Goal: Task Accomplishment & Management: Use online tool/utility

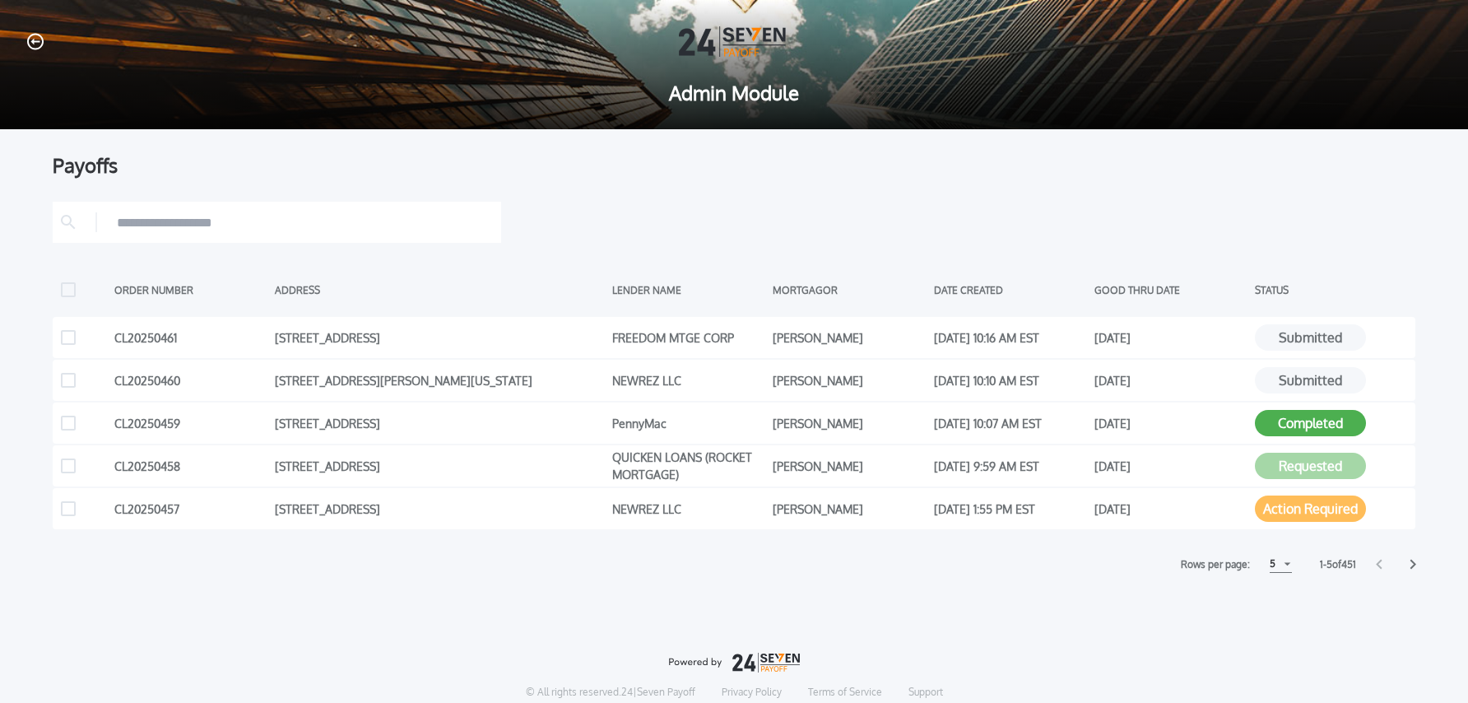
scroll to position [7, 0]
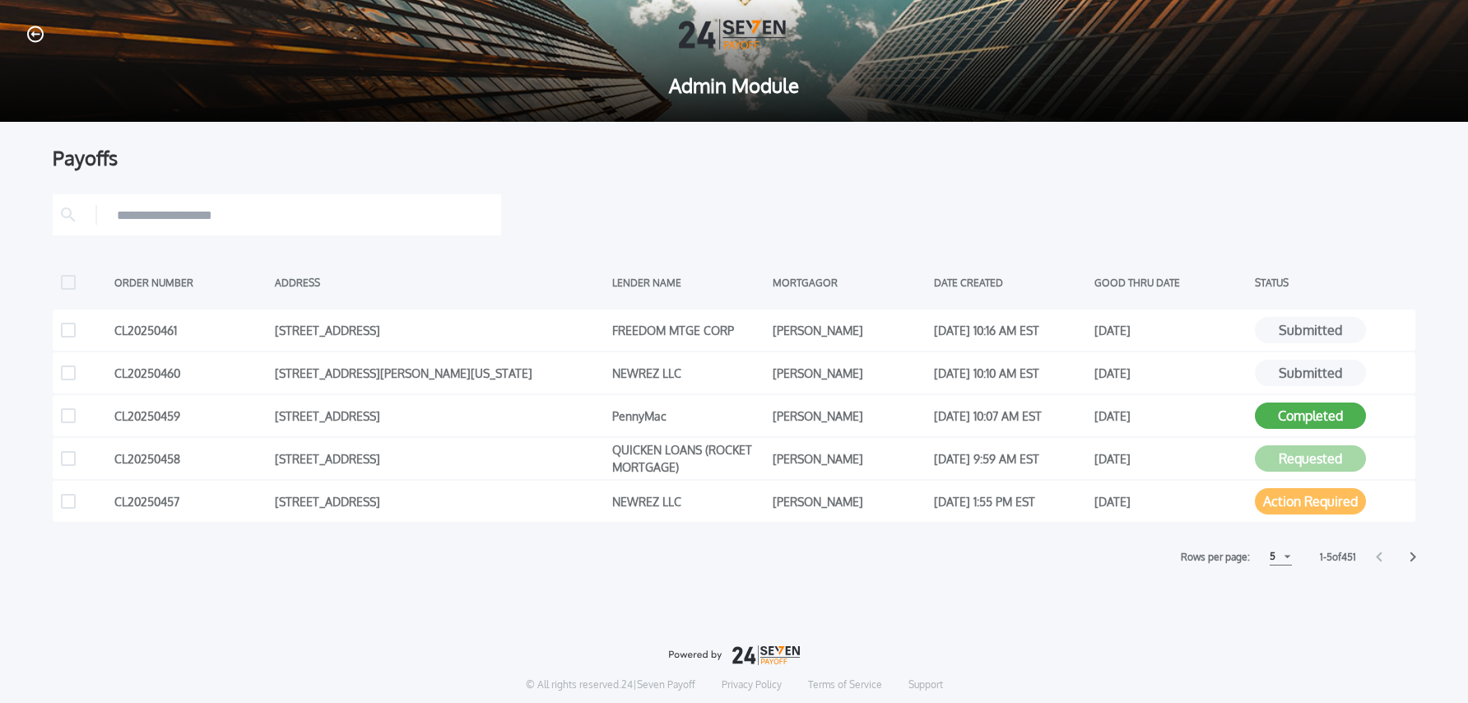
click at [1413, 558] on icon at bounding box center [1414, 557] width 6 height 10
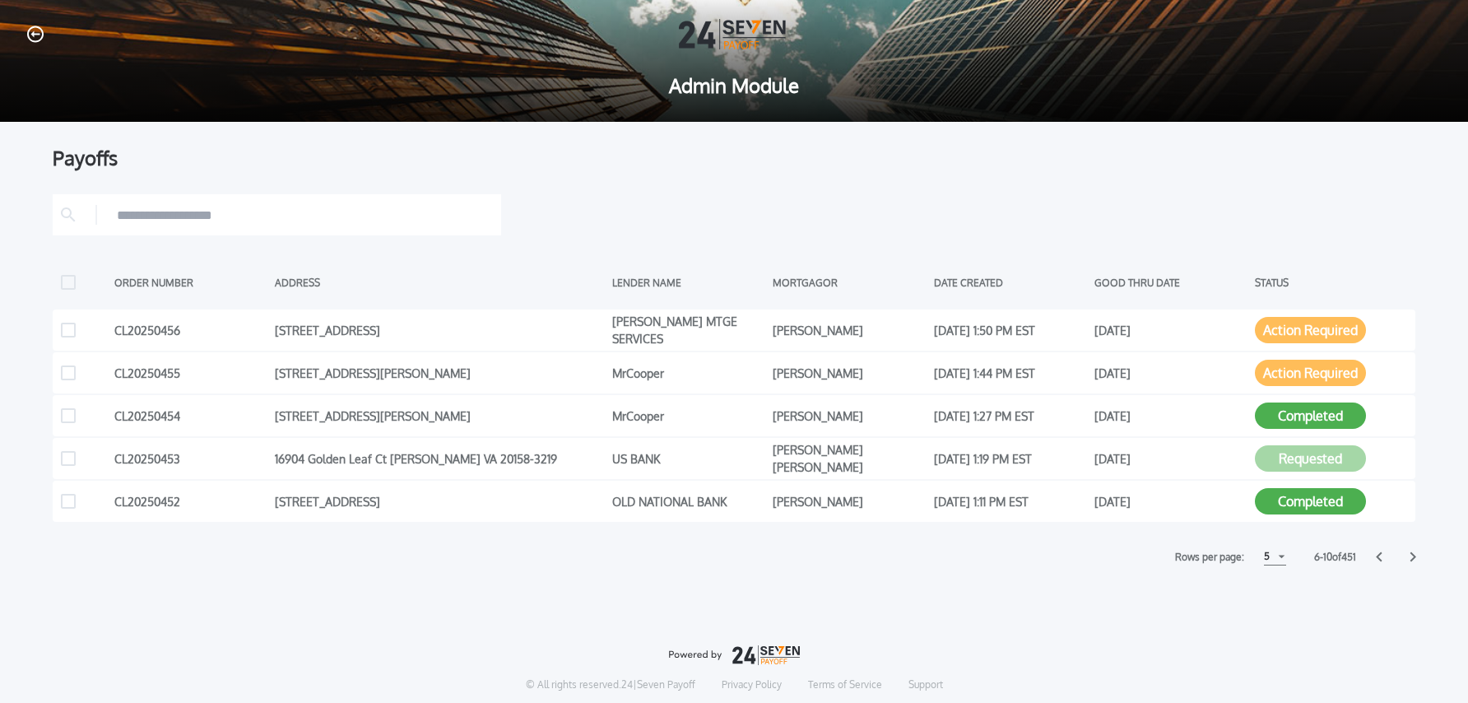
click at [1414, 556] on icon at bounding box center [1414, 557] width 6 height 10
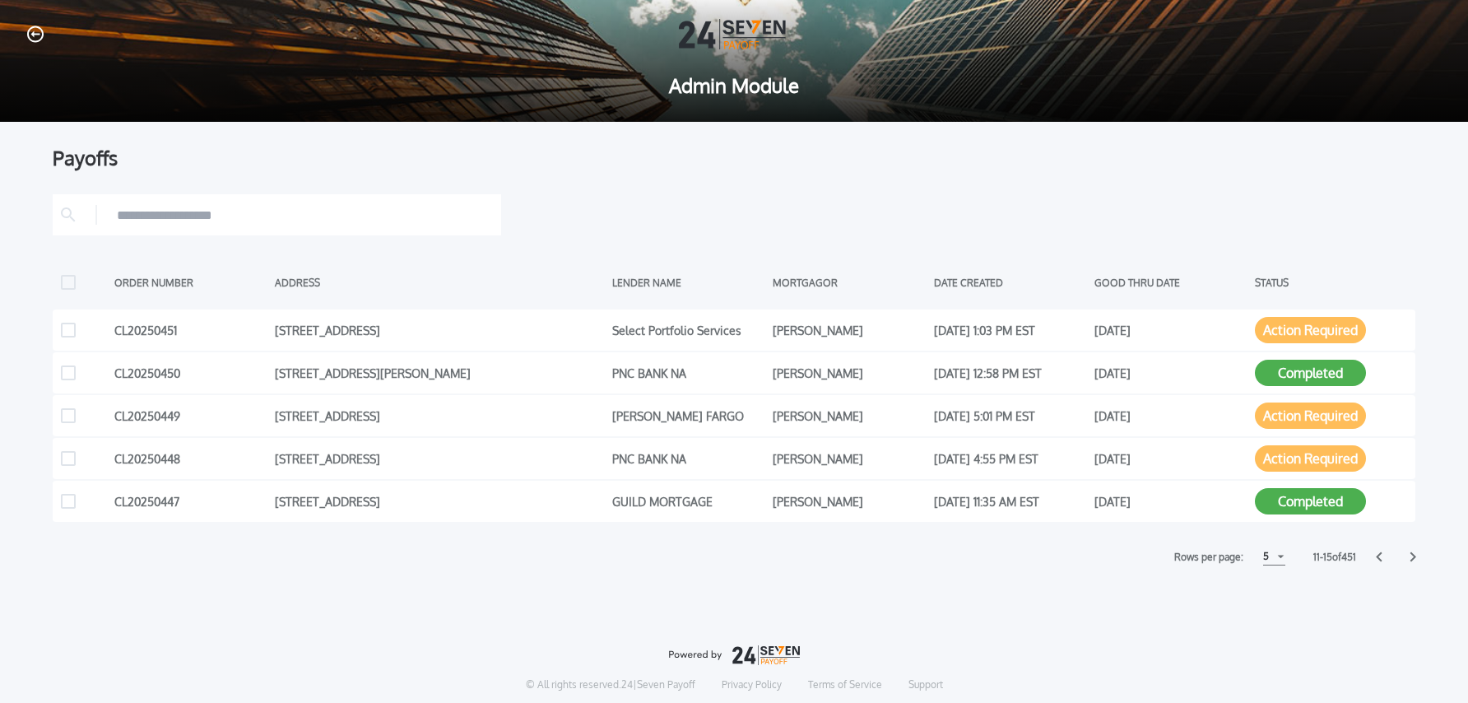
click at [1414, 557] on icon at bounding box center [1414, 557] width 6 height 10
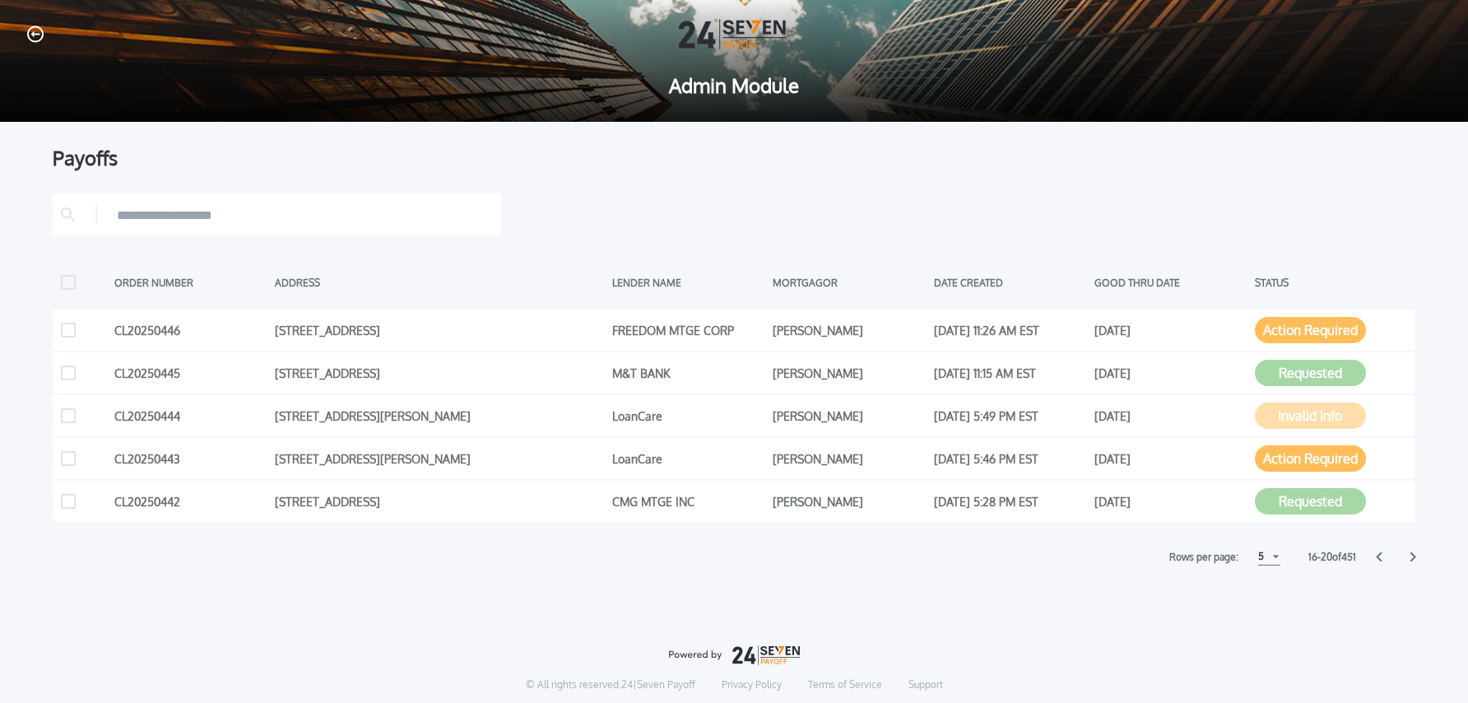
click at [1414, 557] on icon at bounding box center [1414, 557] width 6 height 10
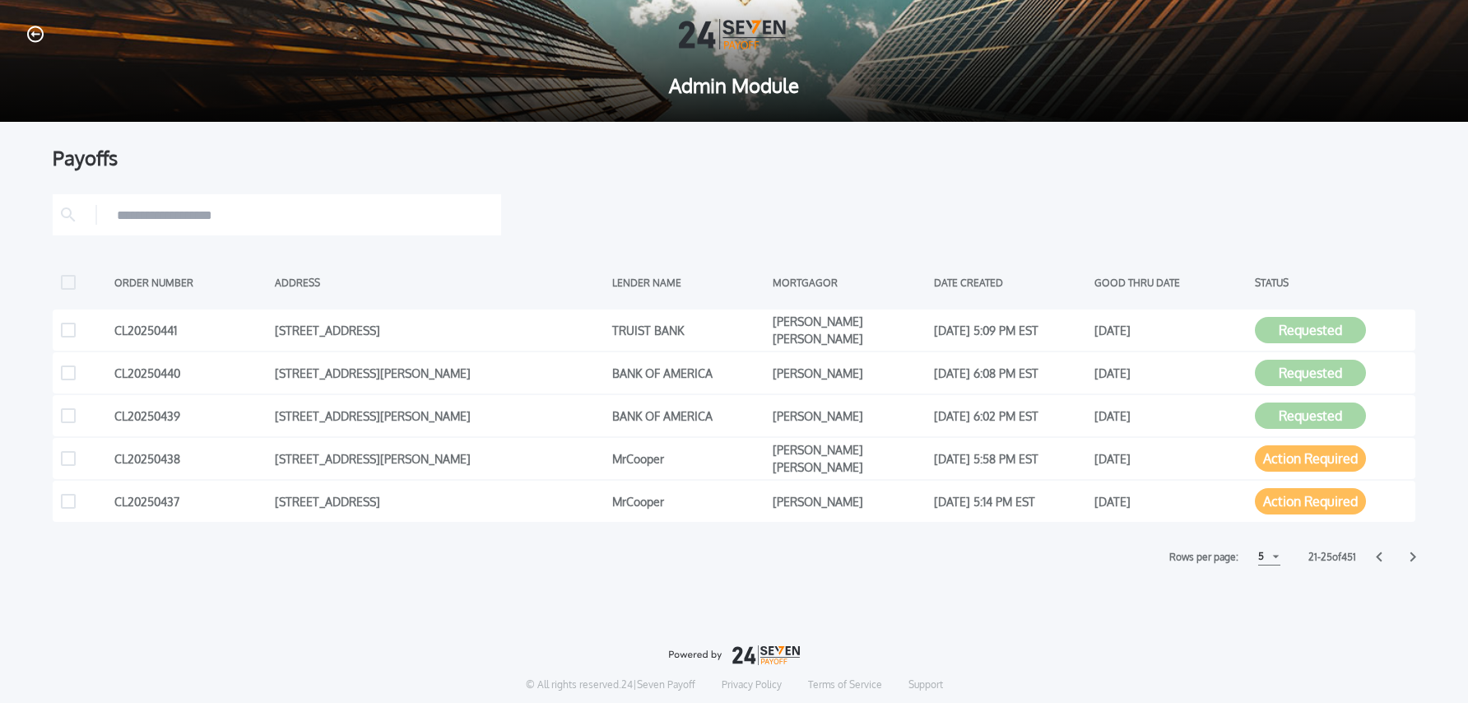
click at [1414, 557] on icon at bounding box center [1414, 557] width 6 height 10
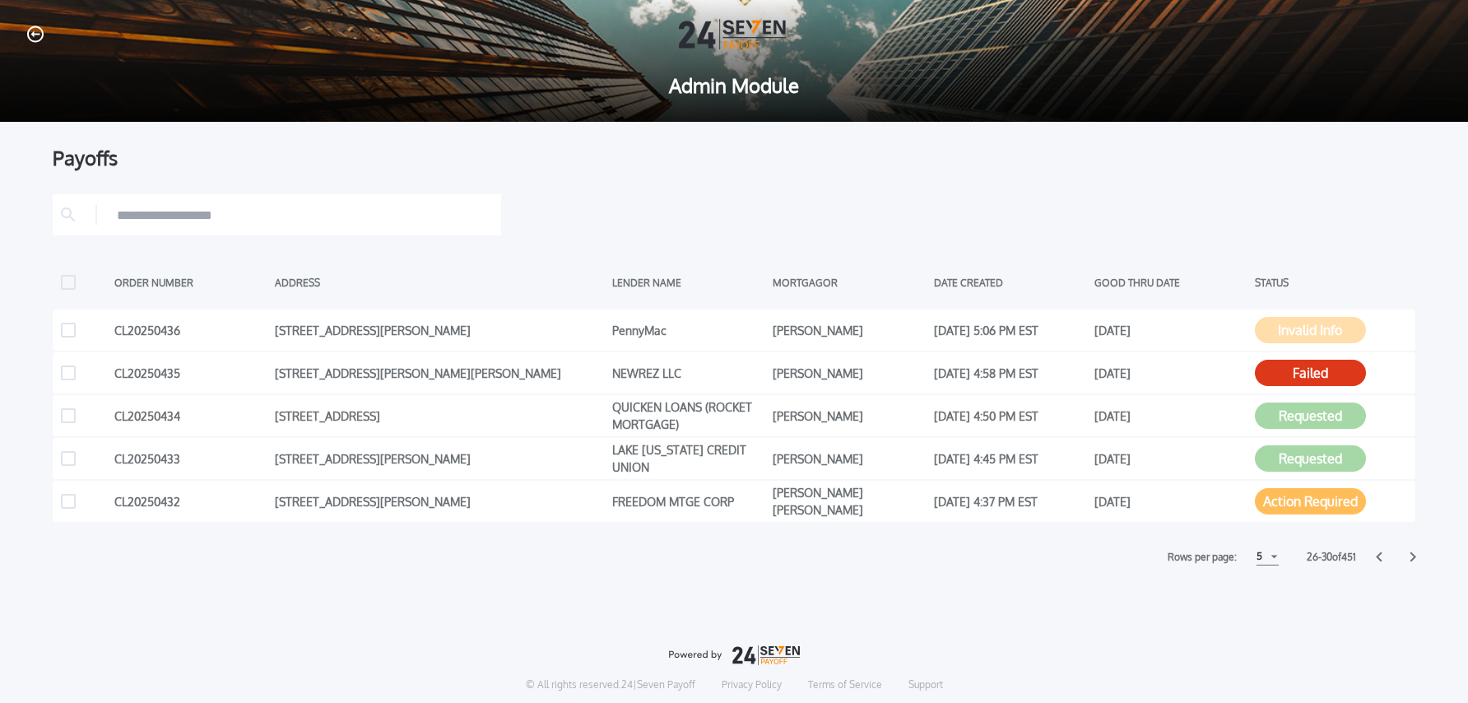
click at [269, 216] on input "text" at bounding box center [305, 214] width 376 height 25
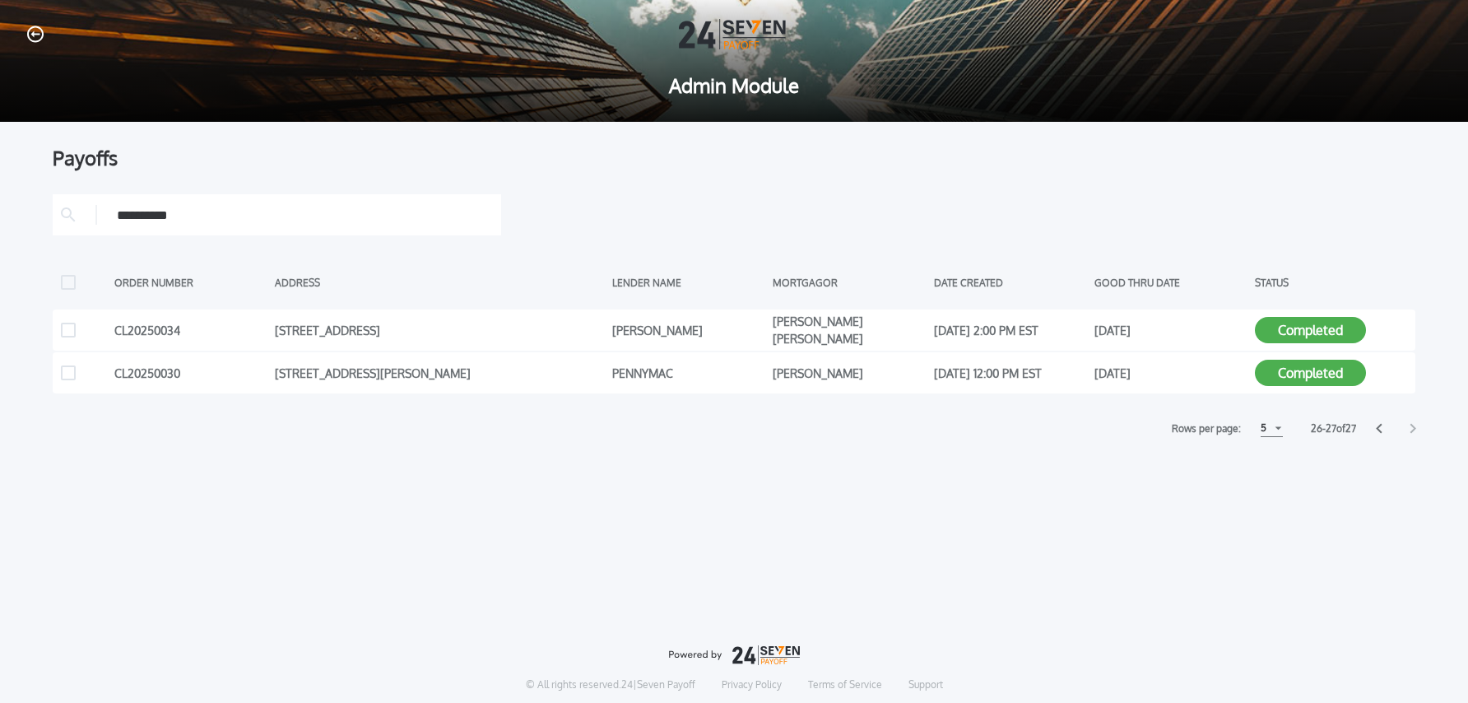
type input "*********"
click at [40, 33] on icon "button" at bounding box center [35, 34] width 16 height 17
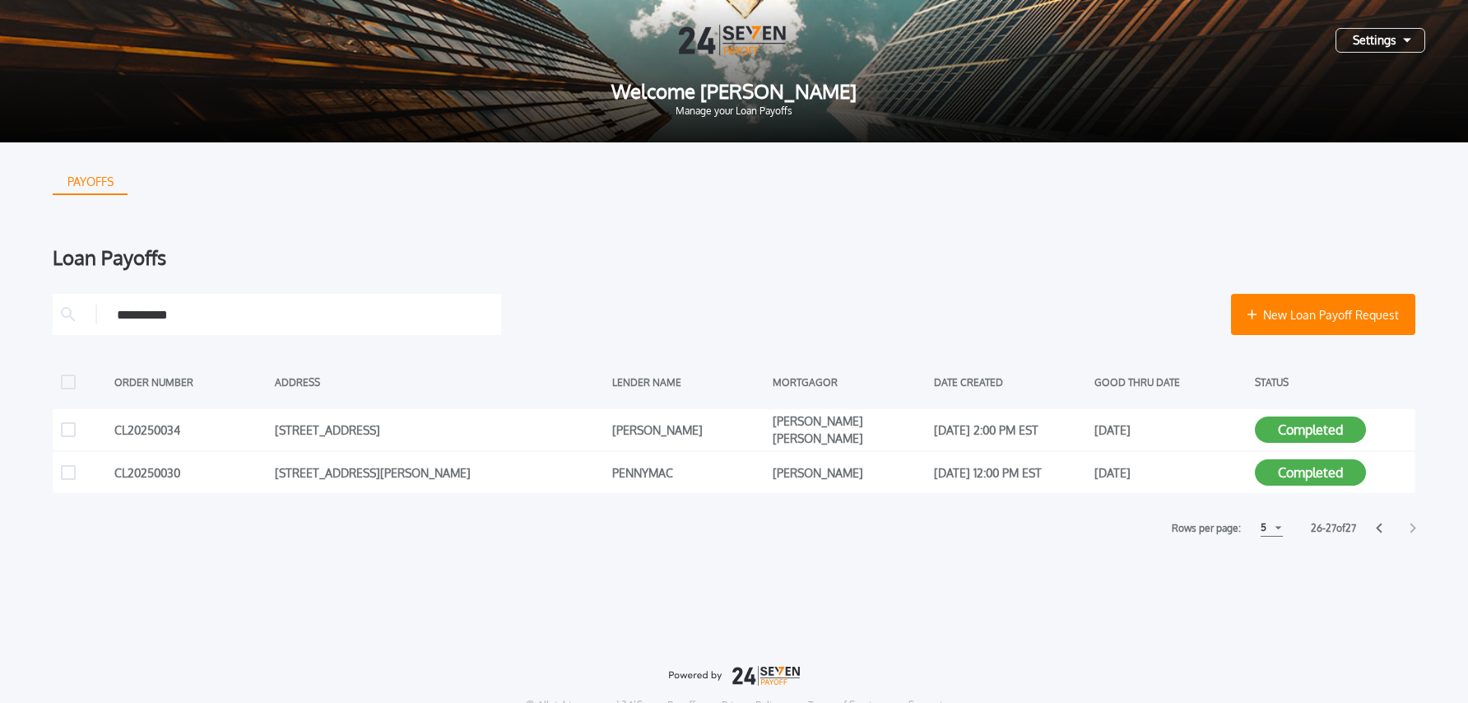
click at [332, 312] on input "*********" at bounding box center [305, 314] width 376 height 25
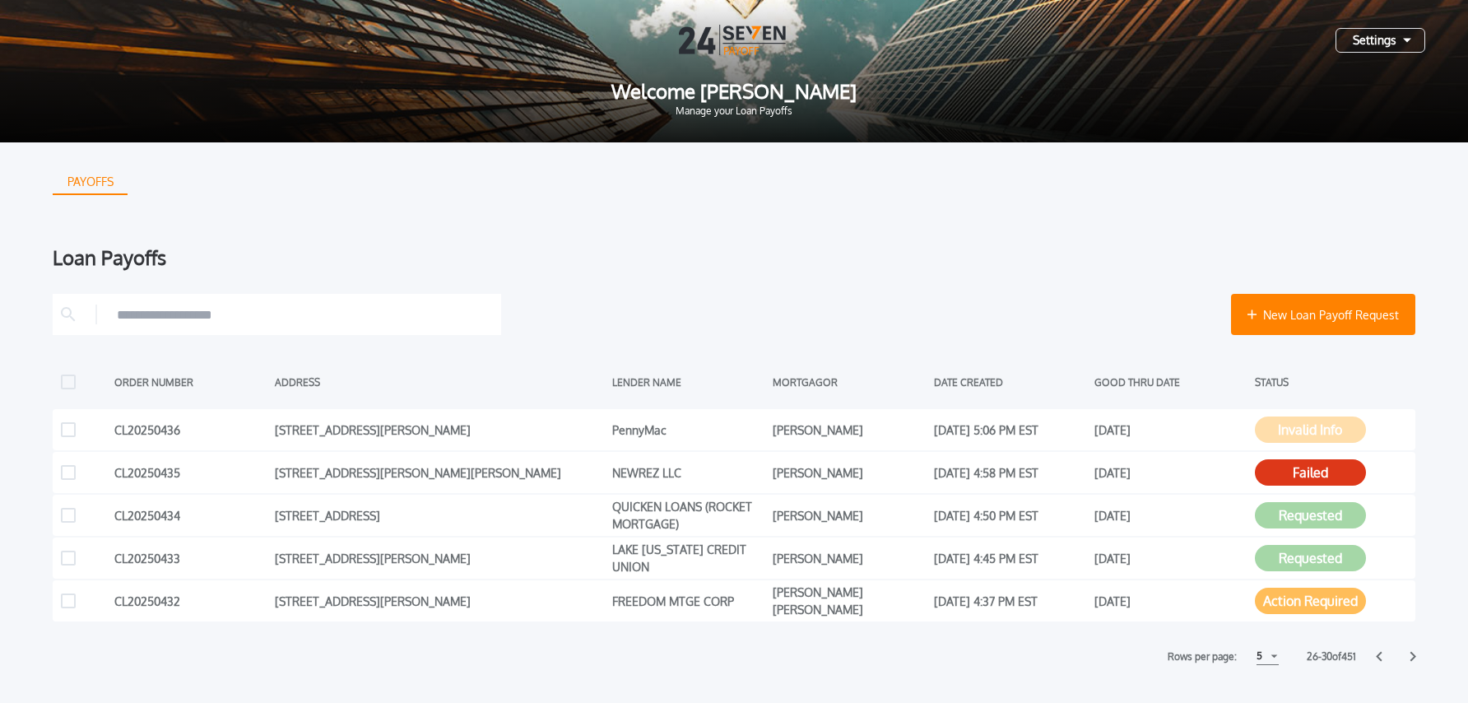
click at [1357, 216] on div "PAYOFFS Loan Payoffs New Loan Payoff Request ORDER NUMBER ADDRESS LENDER NAME M…" at bounding box center [734, 403] width 1363 height 523
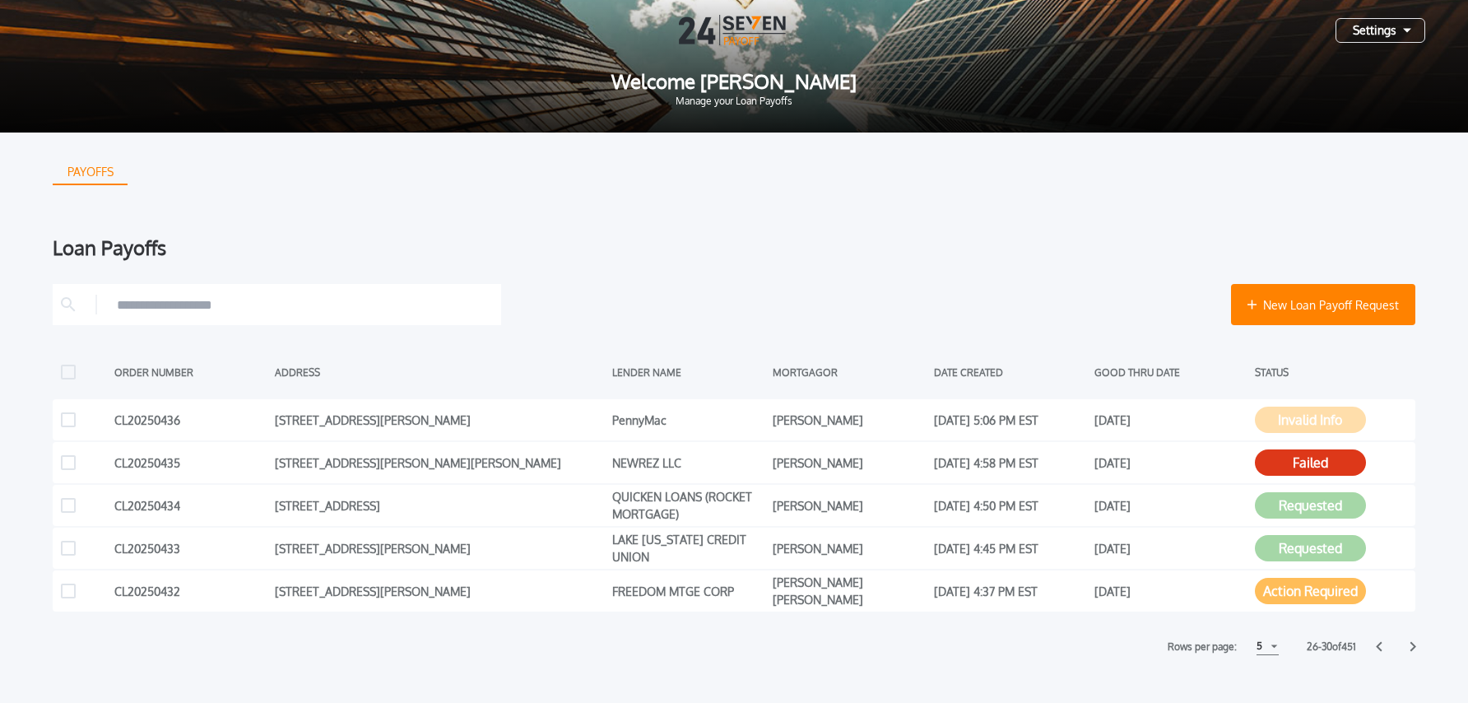
click at [1375, 30] on div "Settings" at bounding box center [1381, 30] width 90 height 25
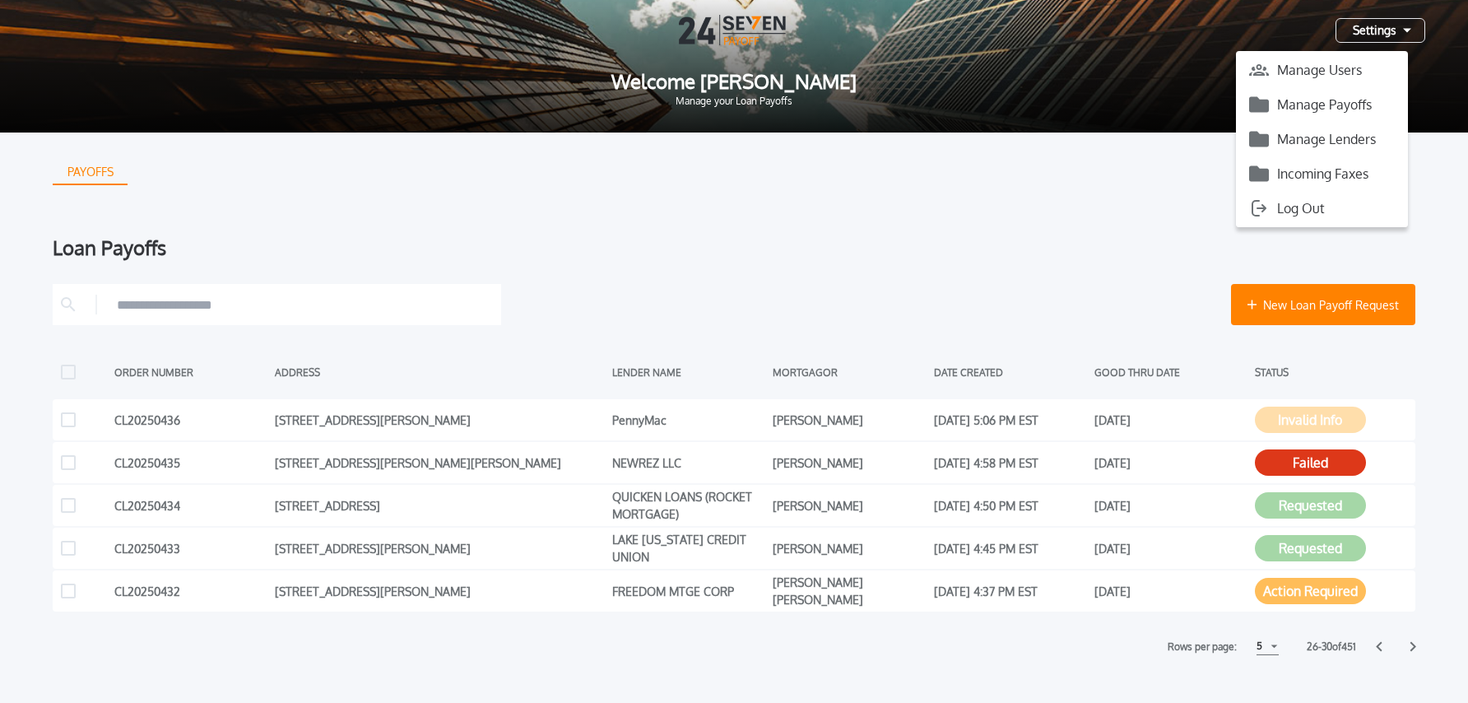
click at [1341, 107] on button "Manage Payoffs" at bounding box center [1322, 104] width 172 height 25
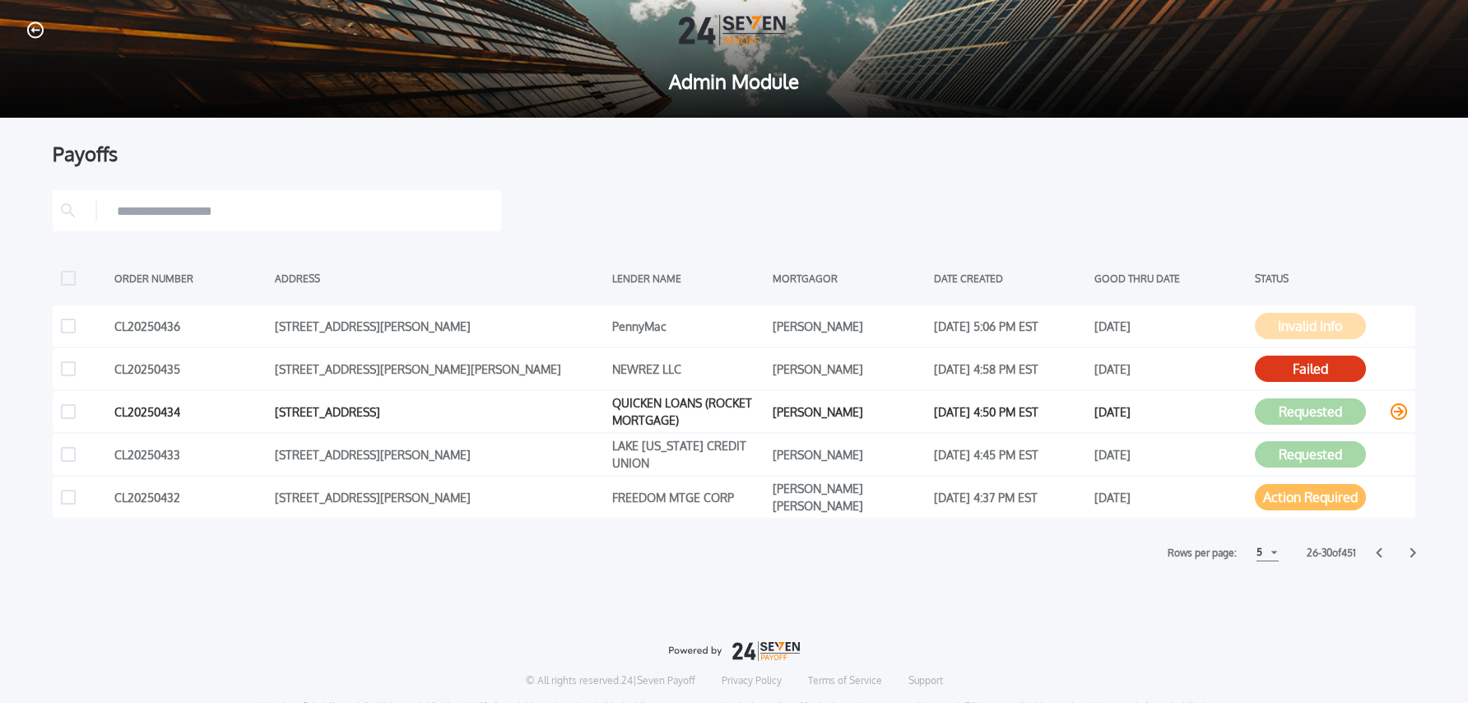
scroll to position [5, 0]
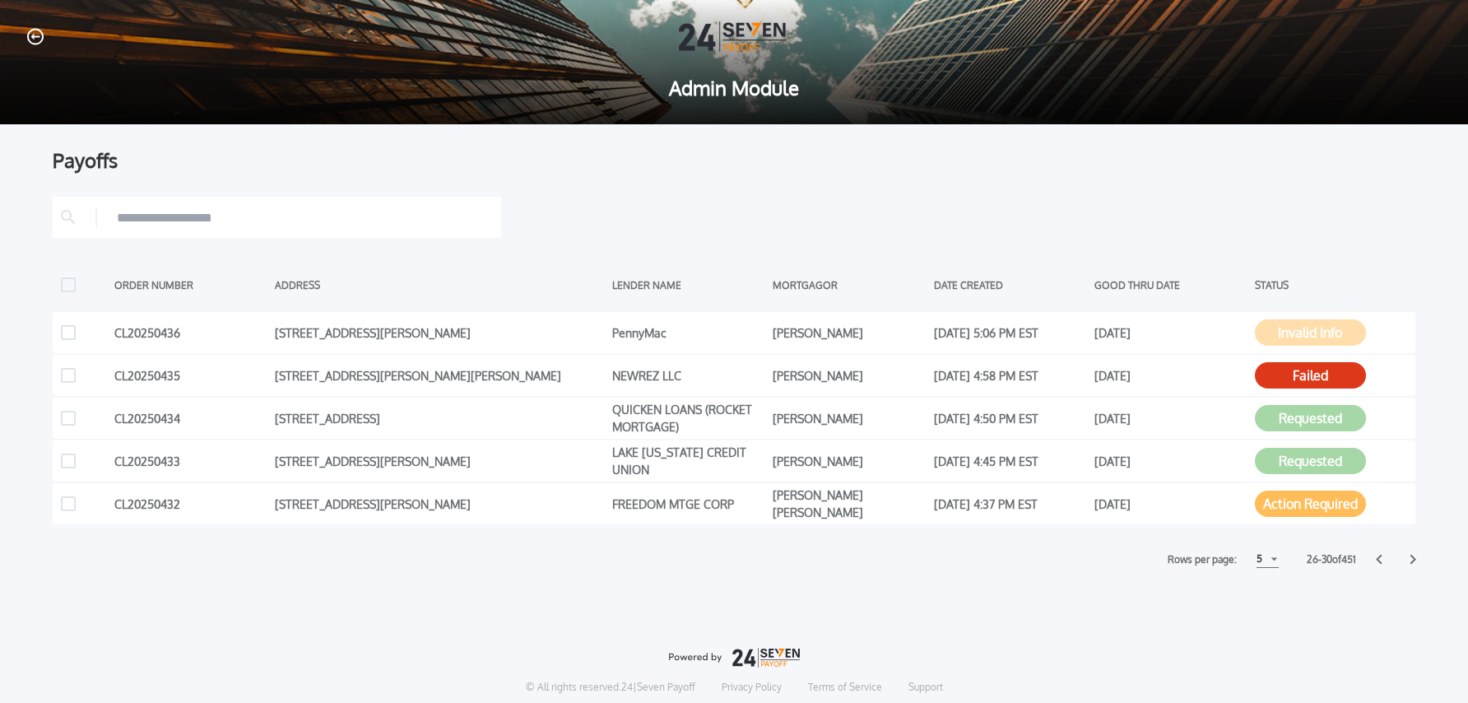
click at [1265, 559] on div "5" at bounding box center [1268, 559] width 22 height 17
drag, startPoint x: 1262, startPoint y: 621, endPoint x: 1297, endPoint y: 627, distance: 35.2
click at [1262, 621] on h1 "15" at bounding box center [1267, 621] width 16 height 20
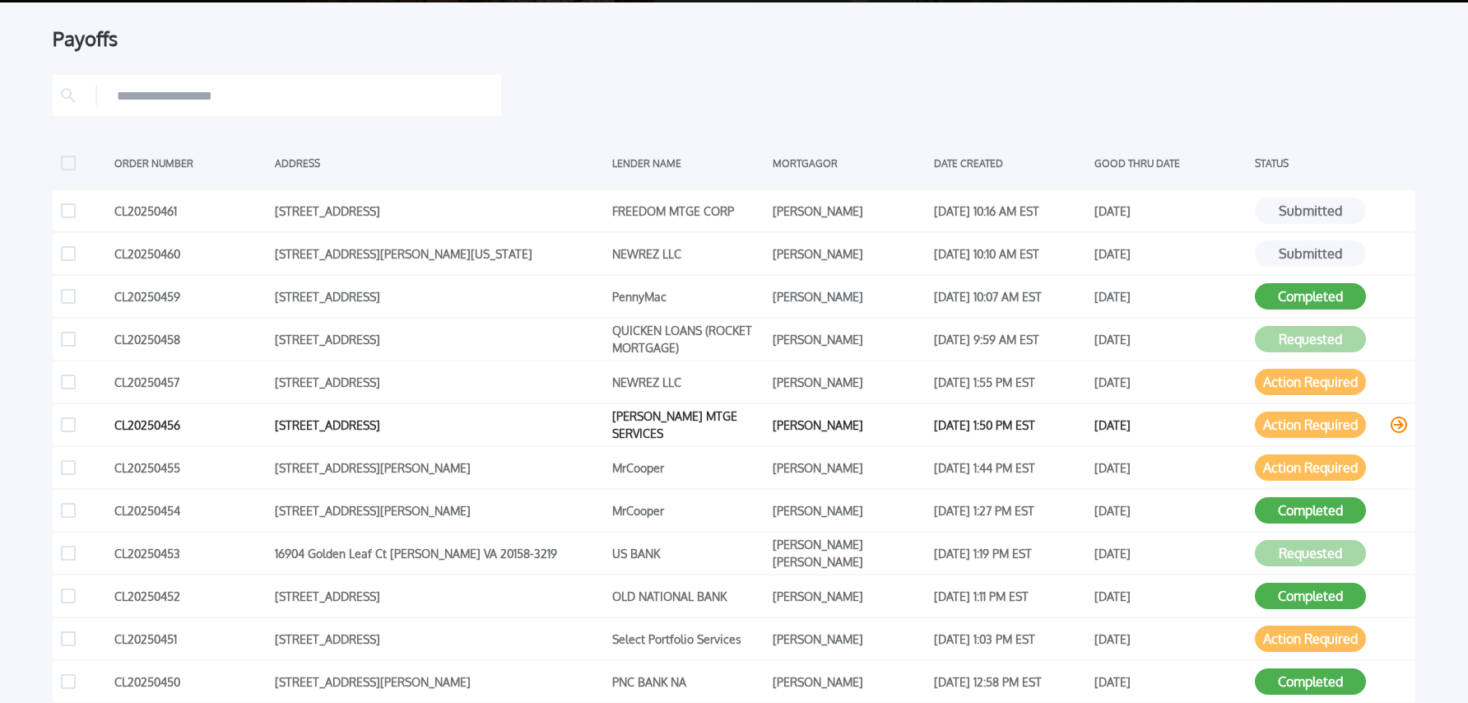
scroll to position [96, 0]
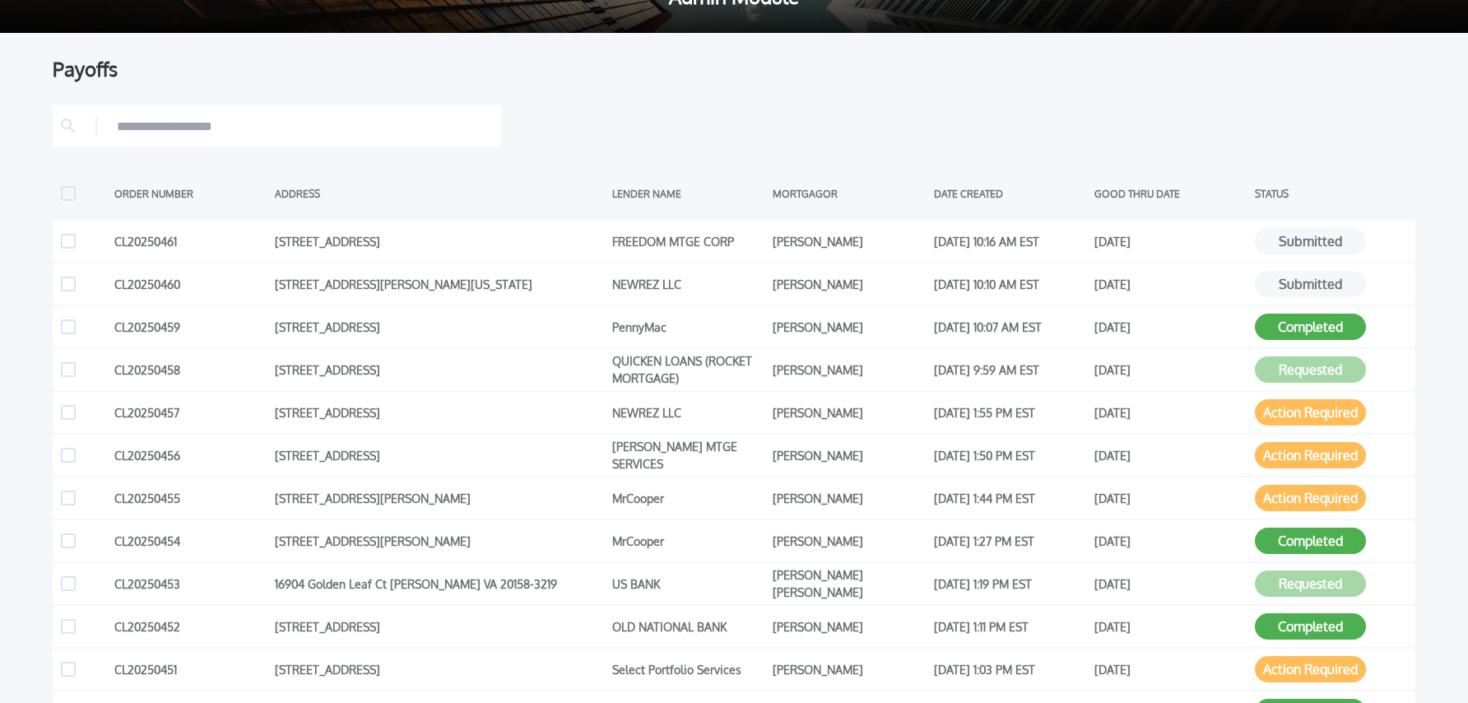
click at [358, 127] on input "text" at bounding box center [305, 126] width 376 height 25
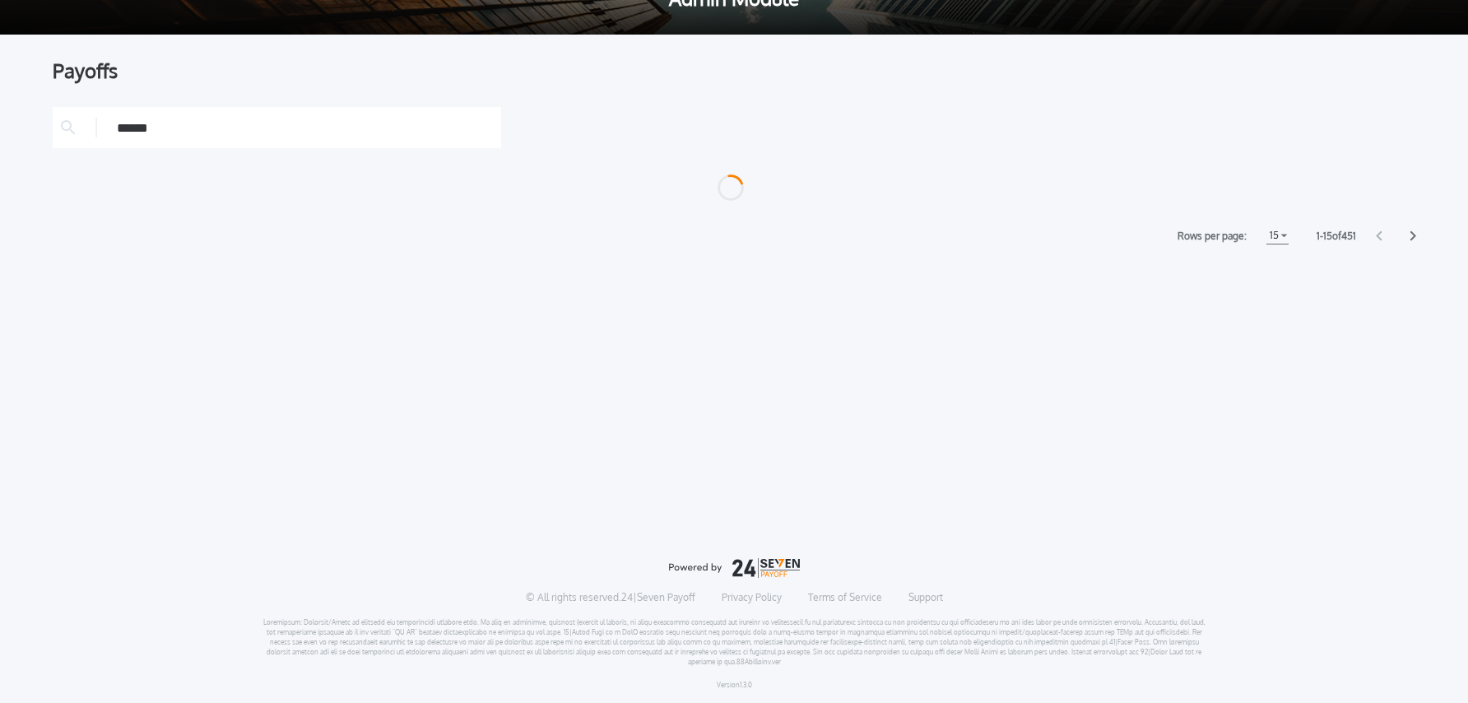
type input "******"
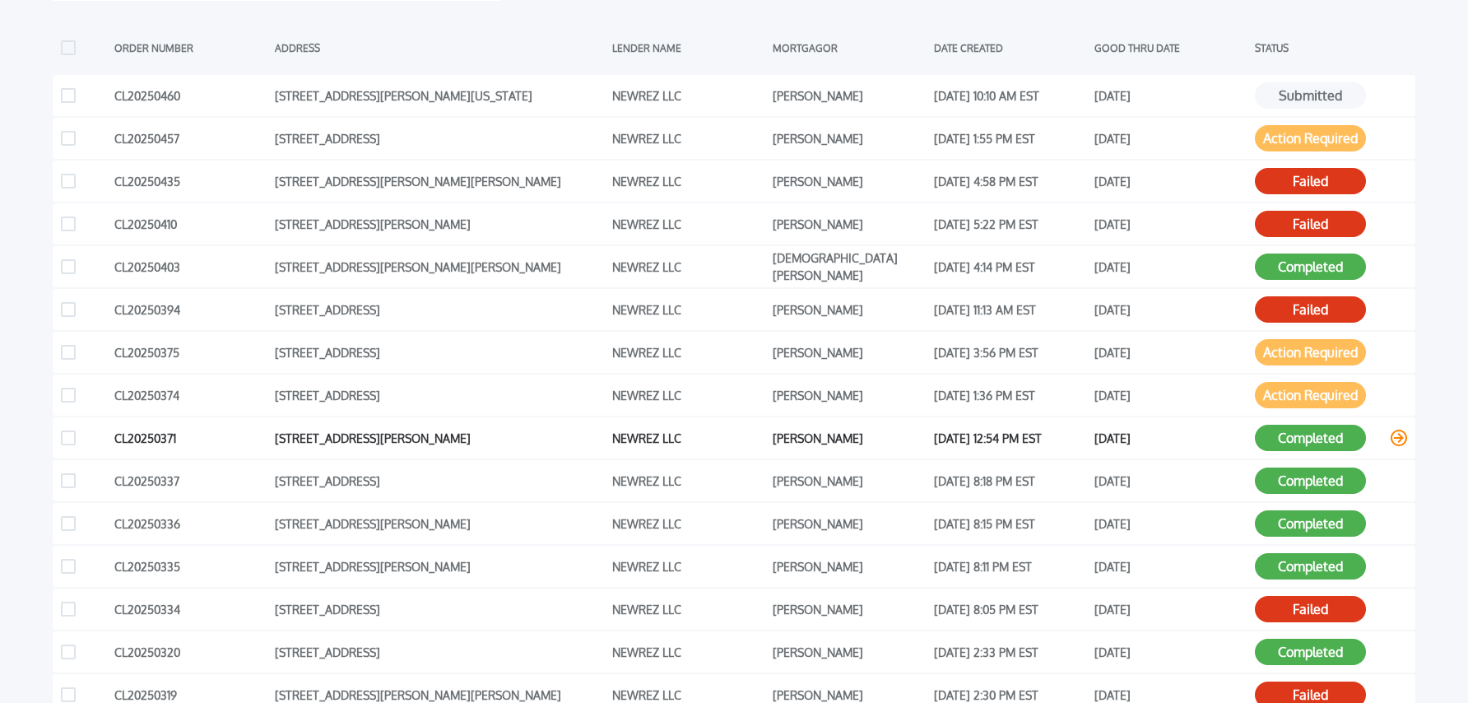
scroll to position [0, 0]
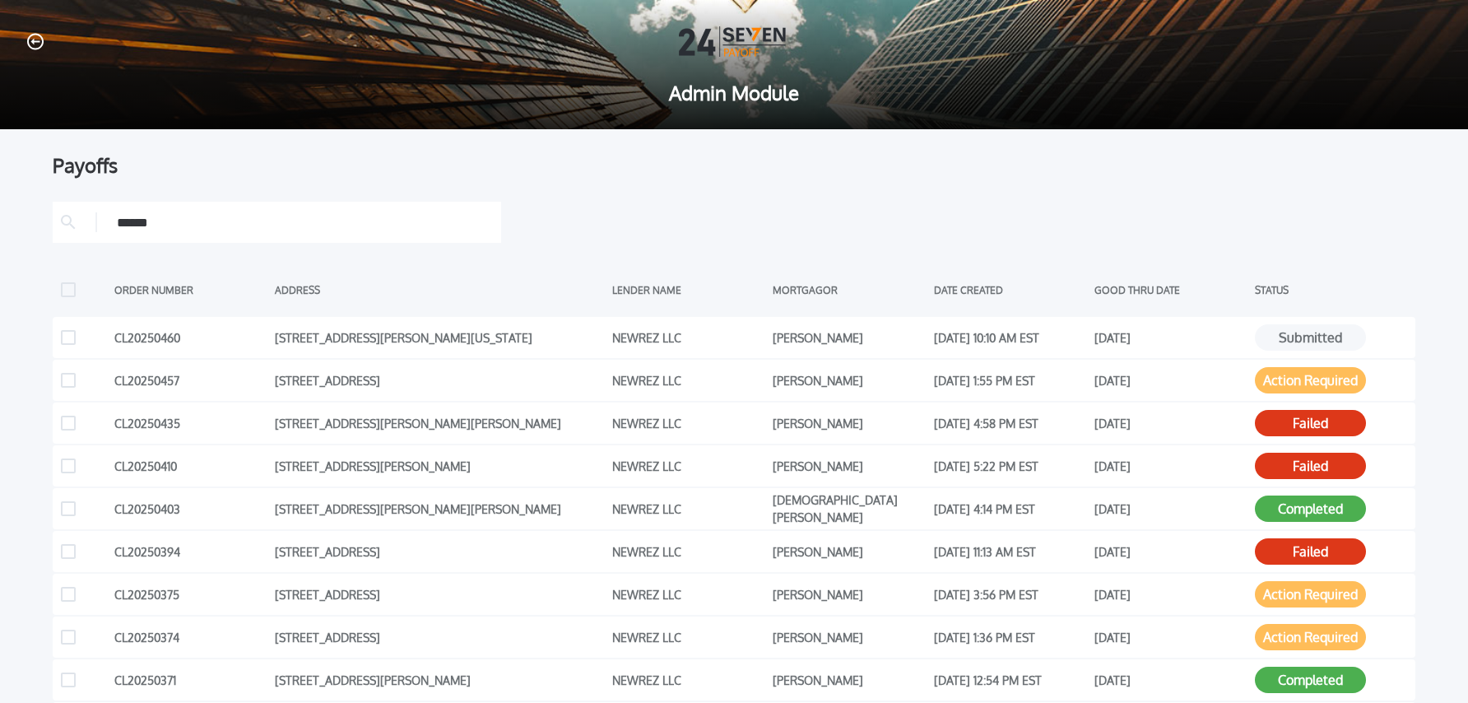
click at [30, 35] on icon "button" at bounding box center [35, 42] width 16 height 16
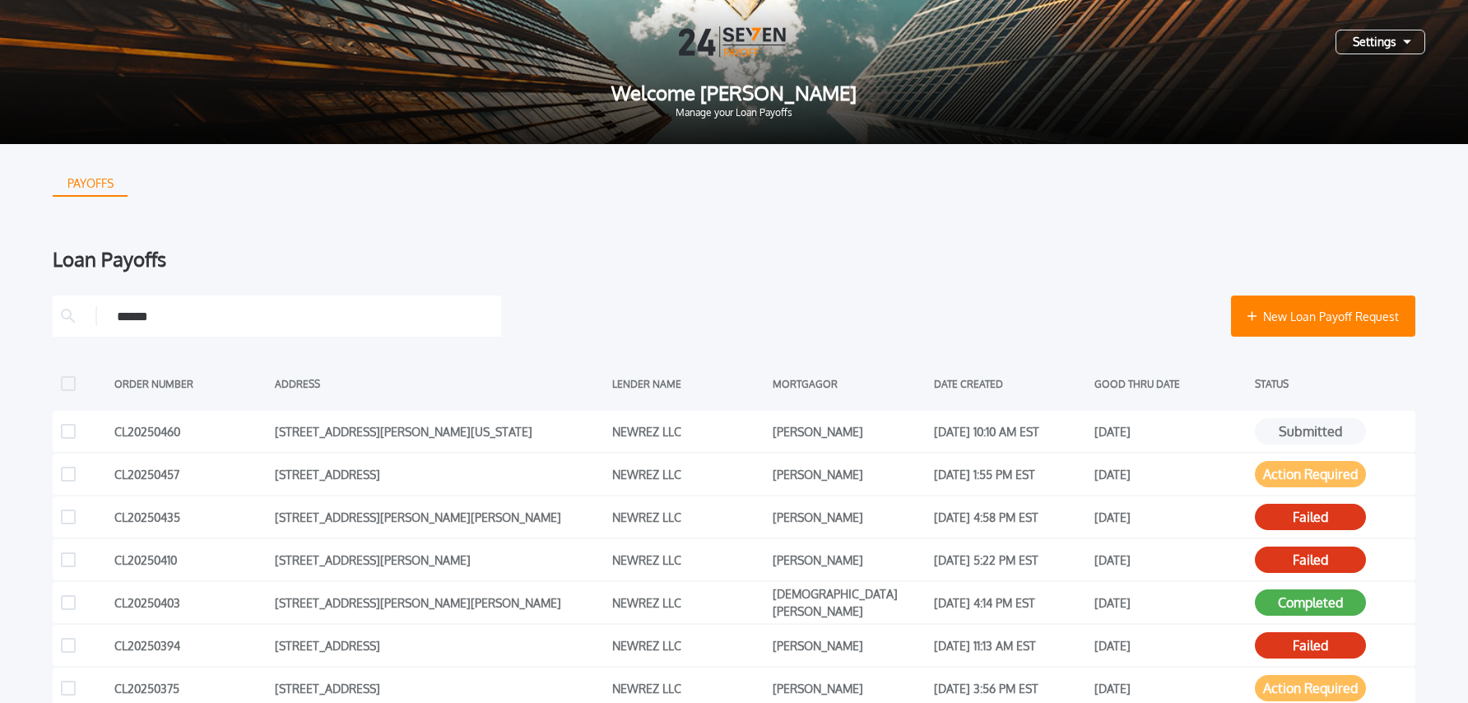
scroll to position [12, 0]
